Goal: Information Seeking & Learning: Learn about a topic

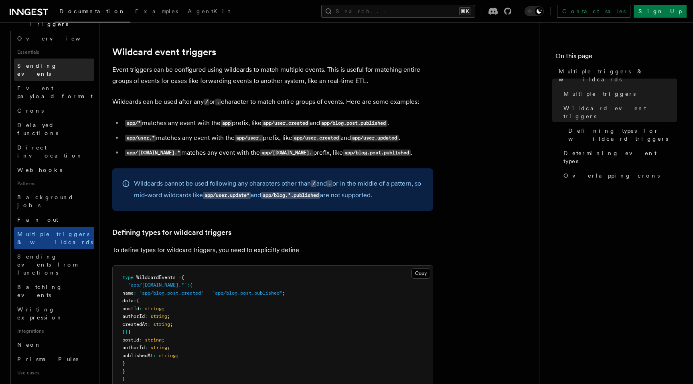
scroll to position [227, 0]
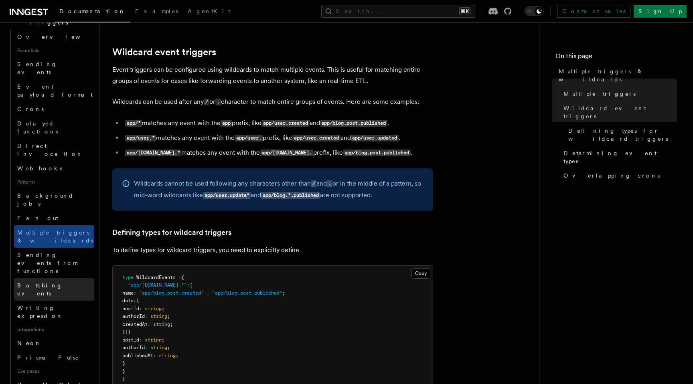
click at [77, 278] on link "Batching events" at bounding box center [54, 289] width 80 height 22
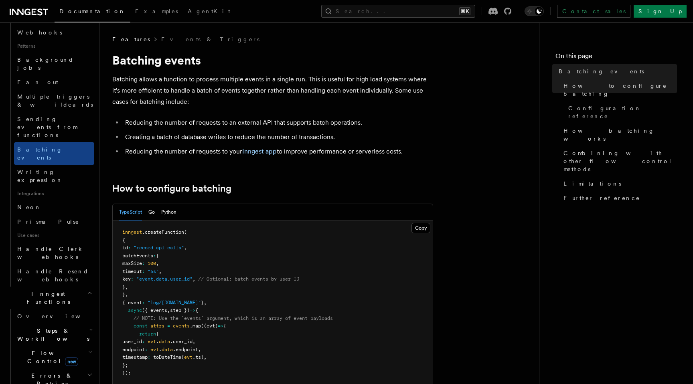
scroll to position [362, 0]
click at [78, 347] on h2 "Flow Control new" at bounding box center [54, 358] width 80 height 22
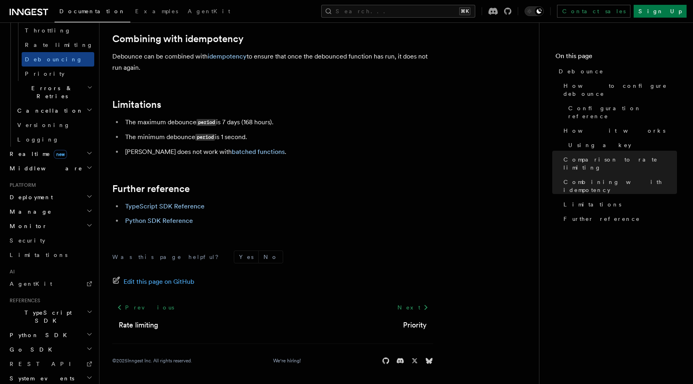
scroll to position [358, 0]
click at [85, 193] on h2 "Deployment" at bounding box center [50, 200] width 88 height 14
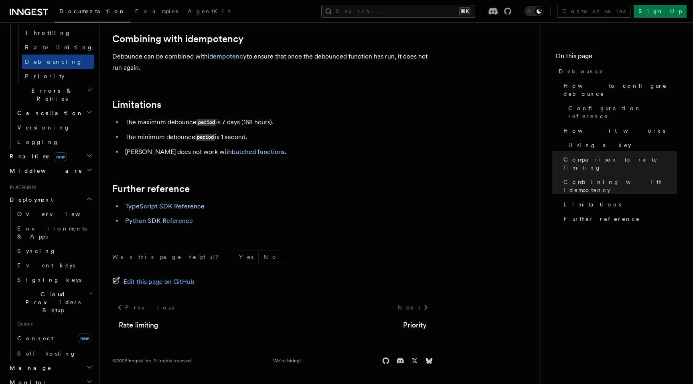
click at [82, 287] on h2 "Cloud Providers Setup" at bounding box center [54, 302] width 80 height 30
click at [77, 369] on link "Vercel" at bounding box center [58, 376] width 73 height 14
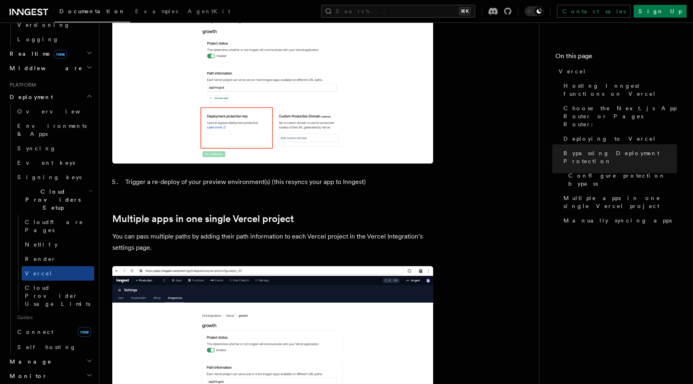
scroll to position [972, 0]
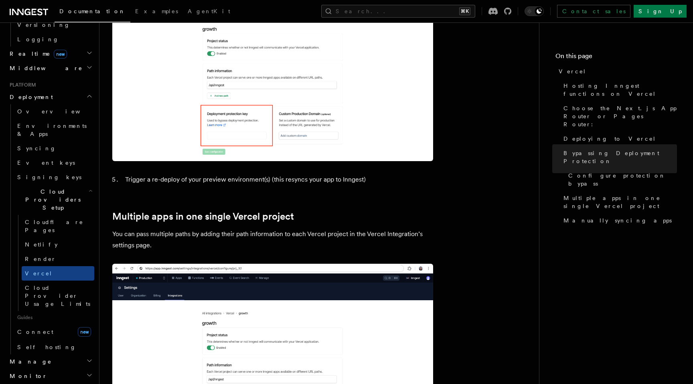
click at [374, 229] on p "You can pass multiple paths by adding their path information to each Vercel pro…" at bounding box center [272, 240] width 321 height 22
